Goal: Information Seeking & Learning: Learn about a topic

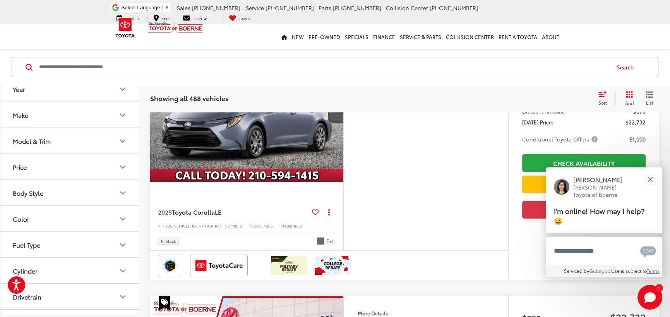
click at [45, 110] on button "Make" at bounding box center [69, 114] width 139 height 25
click at [36, 200] on button "Model & Trim" at bounding box center [69, 190] width 139 height 25
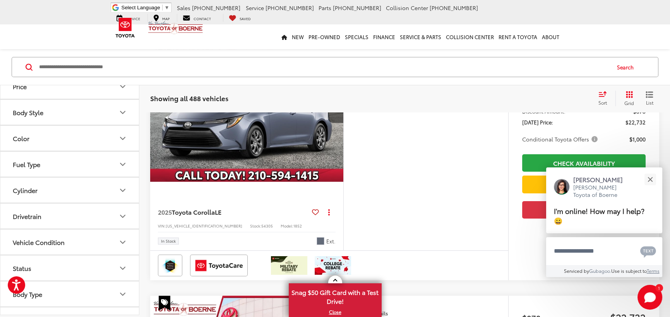
scroll to position [609, 0]
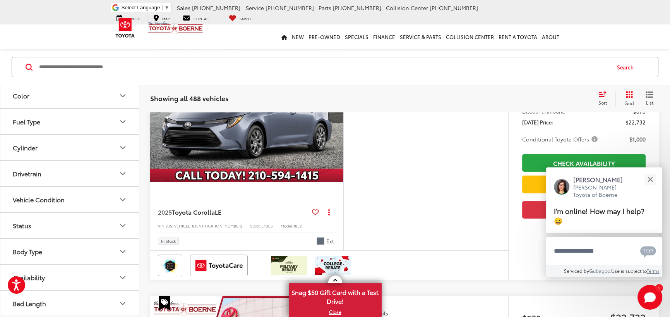
click at [45, 247] on button "Body Type" at bounding box center [69, 250] width 139 height 25
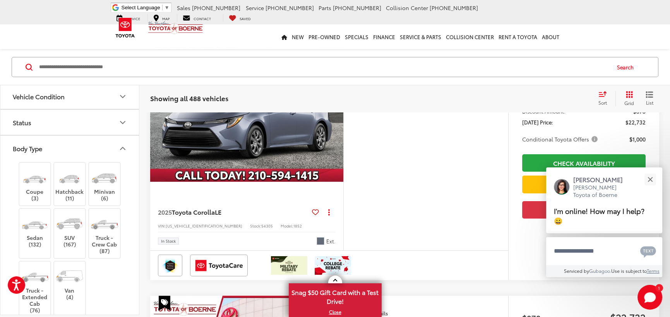
scroll to position [745, 0]
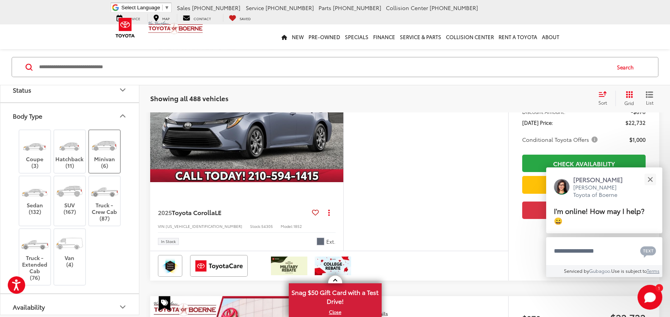
click at [109, 156] on label "Minivan (6)" at bounding box center [104, 151] width 31 height 35
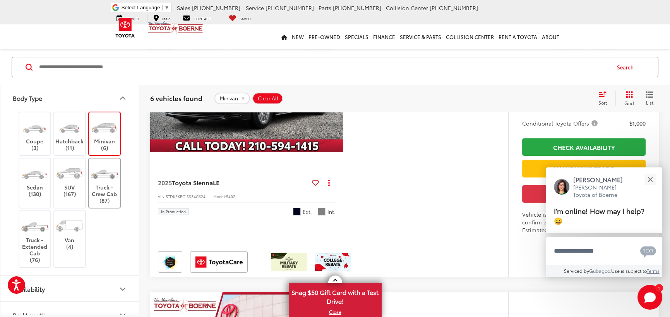
scroll to position [774, 0]
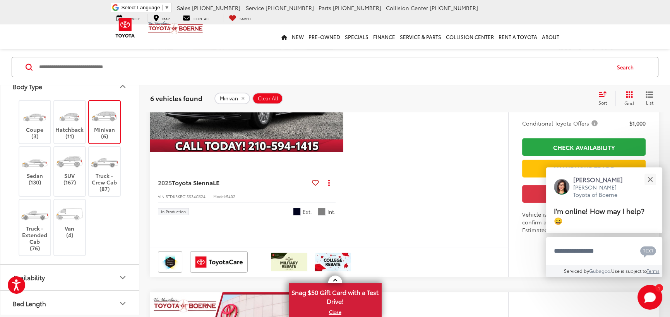
click at [76, 272] on button "Availability" at bounding box center [69, 276] width 139 height 25
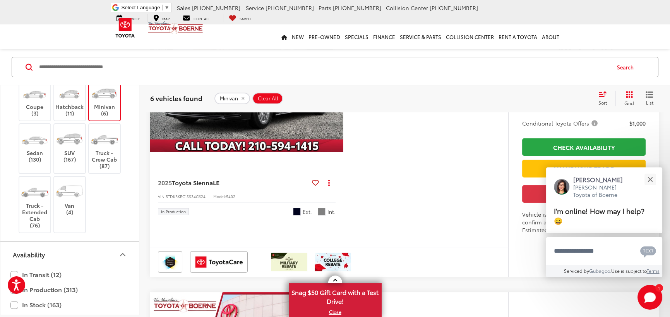
scroll to position [826, 0]
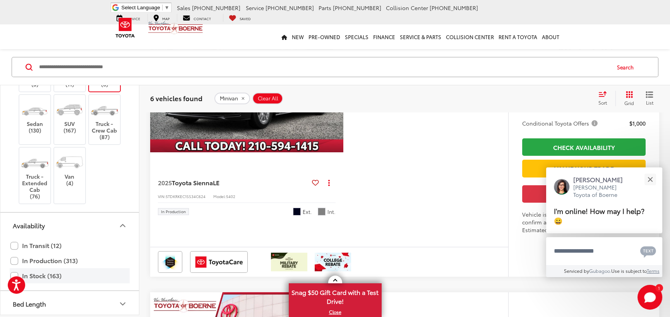
click at [54, 274] on label "In Stock (163)" at bounding box center [69, 276] width 118 height 14
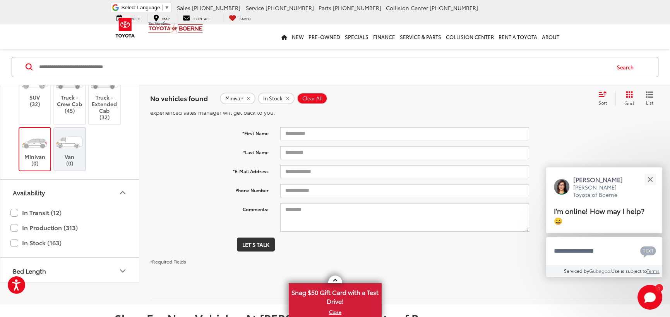
scroll to position [1, 0]
